Goal: Navigation & Orientation: Find specific page/section

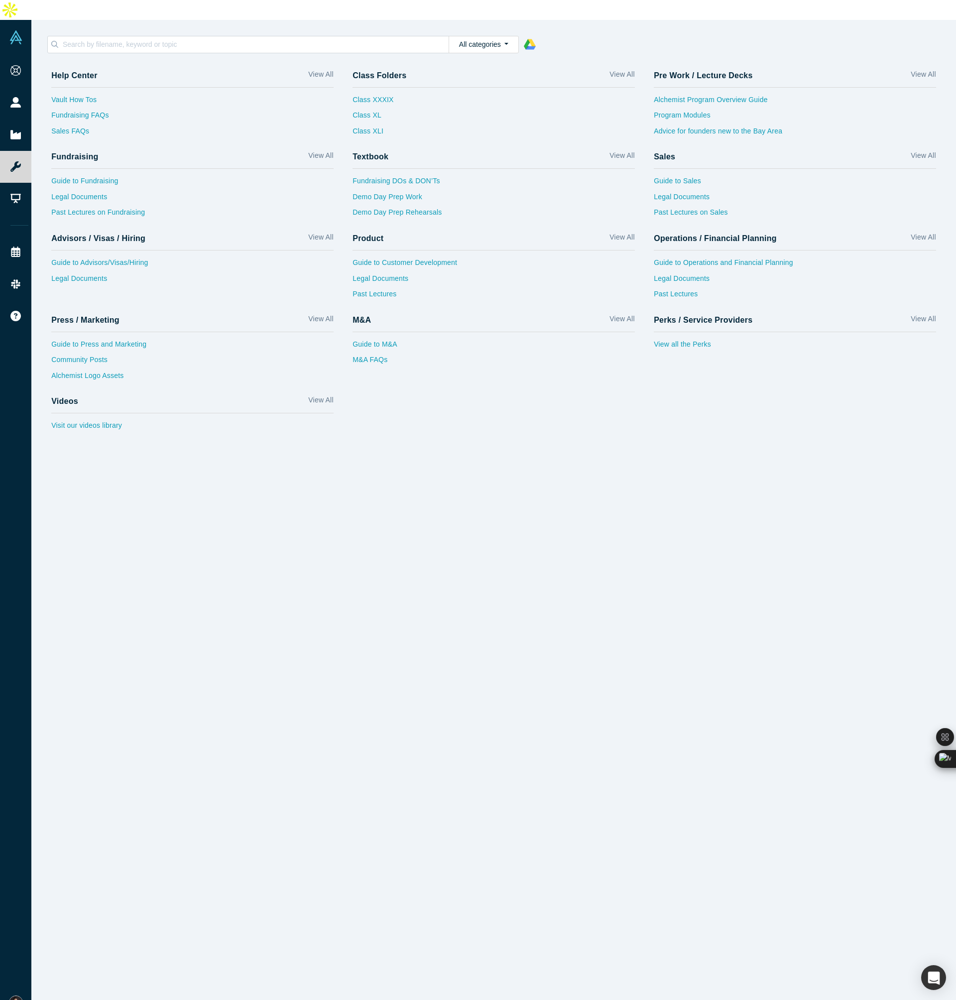
click at [236, 518] on div "Help Center View All Vault How Tos Fundraising FAQs Sales FAQs Class Folders Vi…" at bounding box center [493, 539] width 925 height 962
click at [661, 339] on link "View all the Perks" at bounding box center [795, 347] width 282 height 16
